Goal: Task Accomplishment & Management: Use online tool/utility

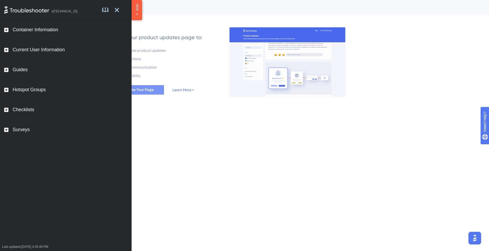
click at [147, 89] on span "Activate Your Page" at bounding box center [137, 90] width 32 height 6
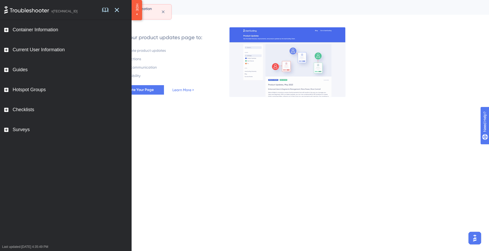
click at [111, 11] on link at bounding box center [108, 10] width 13 height 20
click at [117, 11] on icon at bounding box center [117, 10] width 4 height 4
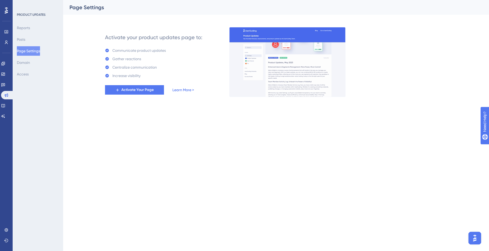
click at [187, 88] on link "Learn More >" at bounding box center [183, 90] width 22 height 6
click at [6, 48] on div "Engagement Widgets Feedback Product Updates Knowledge Base AI Assistant" at bounding box center [6, 84] width 11 height 74
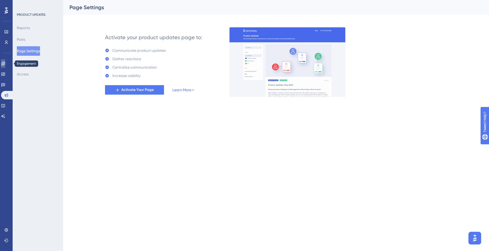
click at [5, 65] on icon at bounding box center [2, 63] width 3 height 3
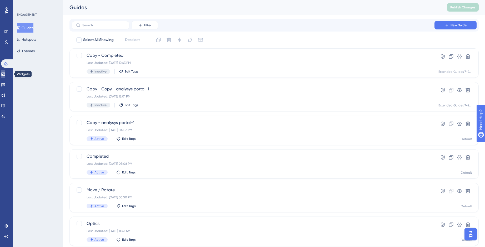
click at [5, 76] on icon at bounding box center [3, 74] width 4 height 4
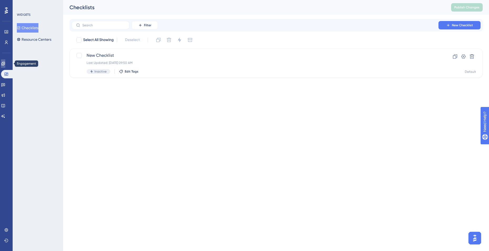
click at [4, 61] on link at bounding box center [3, 63] width 4 height 8
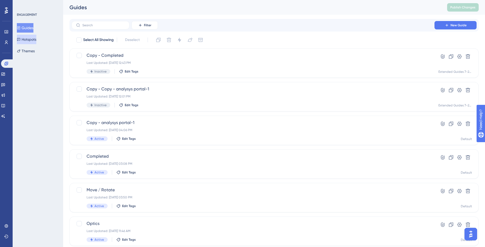
click at [31, 41] on button "Hotspots" at bounding box center [26, 39] width 19 height 9
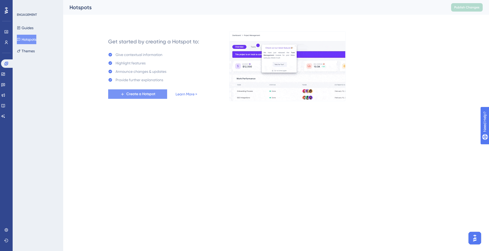
click at [144, 97] on span "Create a Hotspot" at bounding box center [140, 94] width 29 height 6
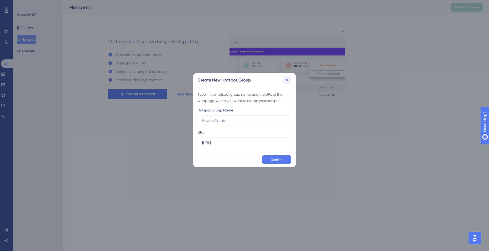
click at [289, 83] on button at bounding box center [287, 80] width 8 height 8
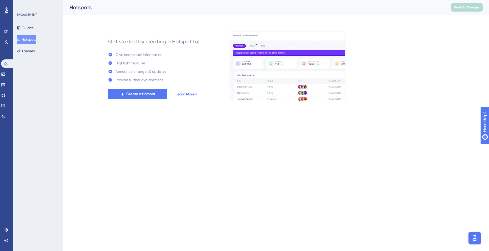
click at [9, 81] on div "Feedback" at bounding box center [6, 85] width 11 height 8
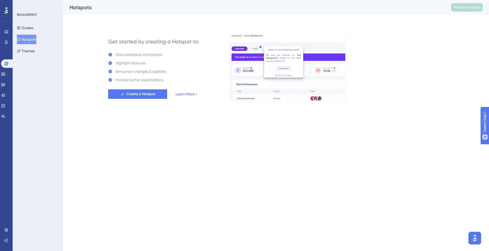
click at [10, 78] on div "Widgets" at bounding box center [6, 74] width 11 height 8
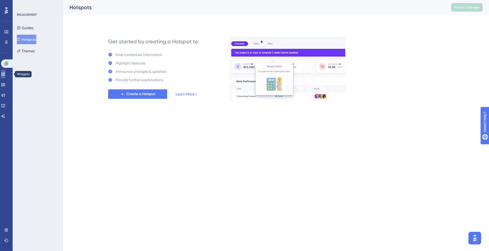
click at [5, 75] on link at bounding box center [3, 74] width 4 height 8
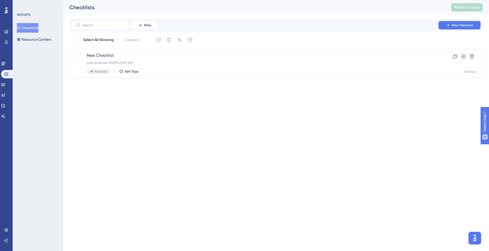
click at [6, 80] on div "Engagement Widgets Feedback Product Updates Knowledge Base AI Assistant" at bounding box center [6, 89] width 11 height 61
click at [5, 83] on icon at bounding box center [3, 85] width 4 height 4
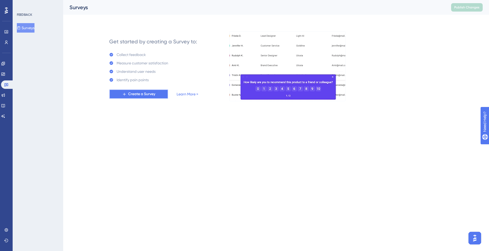
click at [137, 92] on span "Create a Survey" at bounding box center [141, 94] width 27 height 6
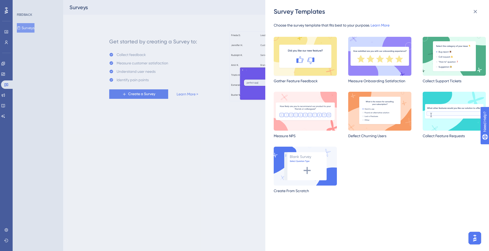
click at [312, 64] on img at bounding box center [305, 56] width 63 height 39
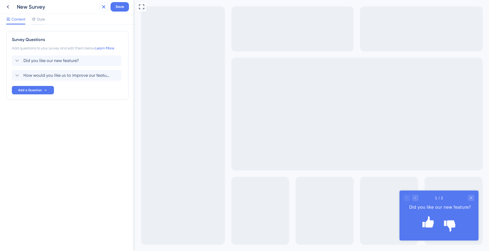
click at [102, 7] on icon at bounding box center [104, 7] width 6 height 6
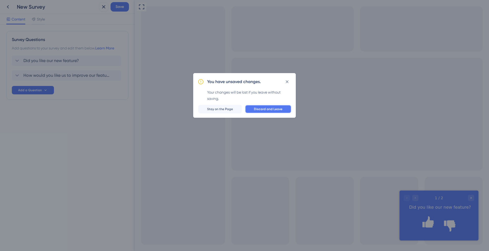
click at [264, 111] on span "Discard and Leave" at bounding box center [268, 109] width 28 height 4
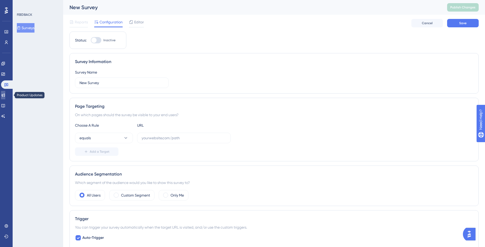
click at [5, 96] on link at bounding box center [3, 95] width 4 height 8
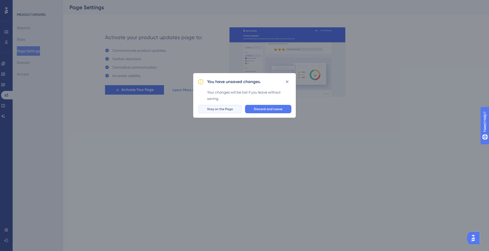
click at [235, 109] on button "Stay on the Page" at bounding box center [220, 109] width 44 height 8
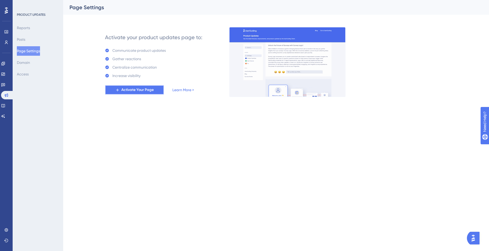
click at [150, 92] on span "Activate Your Page" at bounding box center [137, 90] width 32 height 6
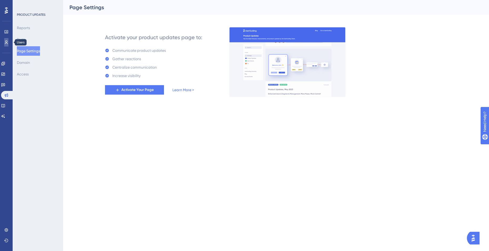
click at [8, 40] on link at bounding box center [6, 42] width 4 height 8
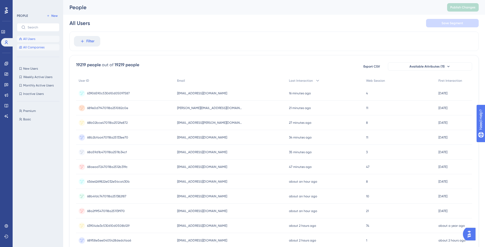
click at [27, 47] on span "All Companies" at bounding box center [33, 47] width 21 height 4
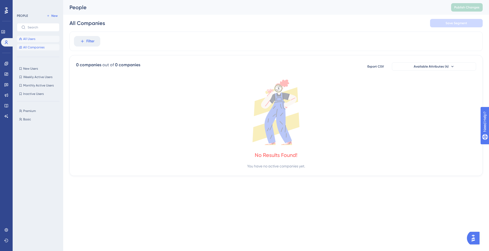
click at [32, 38] on span "All Users" at bounding box center [29, 39] width 12 height 4
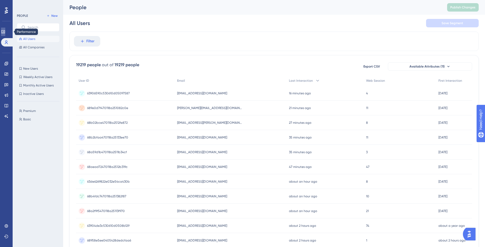
click at [5, 33] on link at bounding box center [3, 32] width 4 height 8
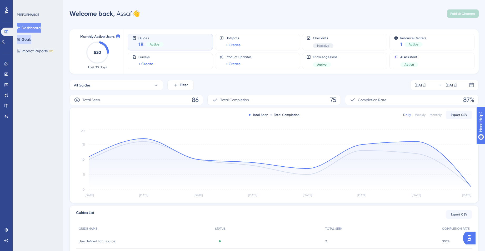
click at [31, 39] on button "Goals" at bounding box center [24, 39] width 14 height 9
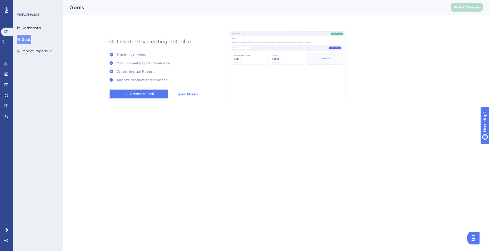
click at [142, 97] on span "Create a Goal" at bounding box center [142, 94] width 24 height 6
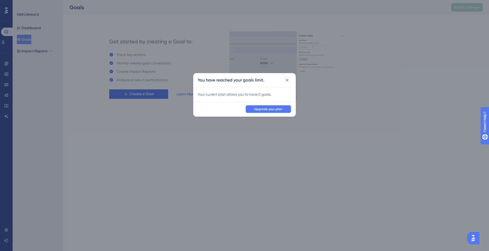
click at [267, 107] on span "Upgrade your plan" at bounding box center [268, 109] width 28 height 4
